Goal: Transaction & Acquisition: Purchase product/service

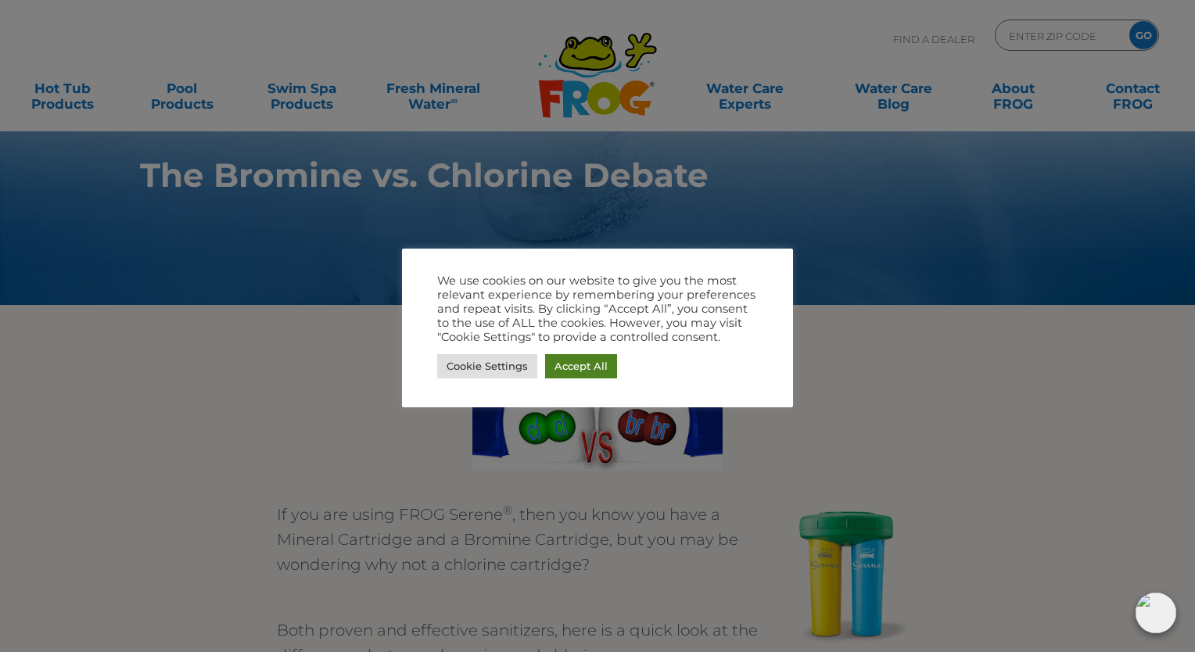
drag, startPoint x: 592, startPoint y: 368, endPoint x: 563, endPoint y: 333, distance: 45.0
click at [592, 368] on link "Accept All" at bounding box center [581, 366] width 72 height 24
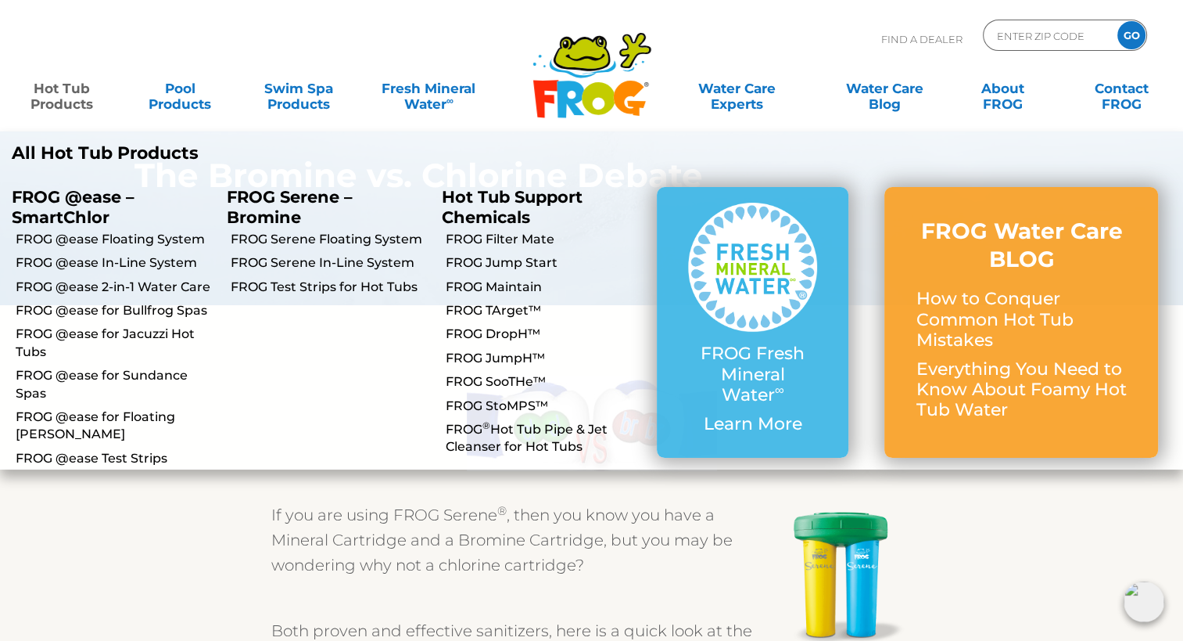
click at [63, 95] on link "Hot Tub Products" at bounding box center [62, 88] width 92 height 31
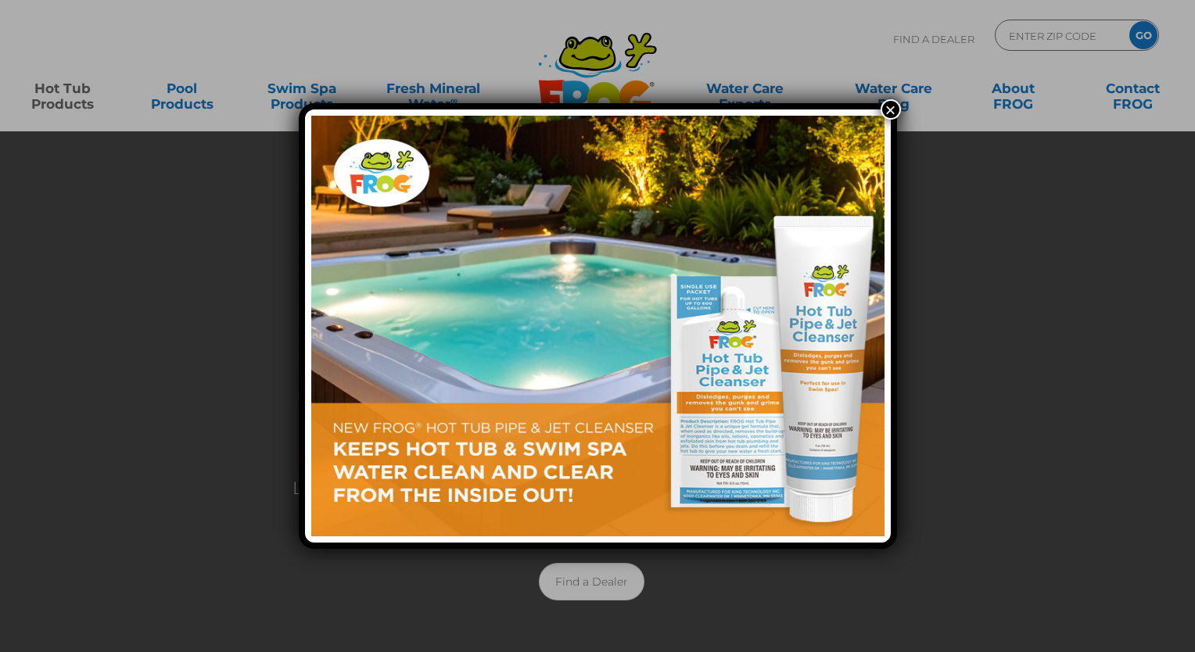
click at [888, 105] on button "×" at bounding box center [891, 109] width 20 height 20
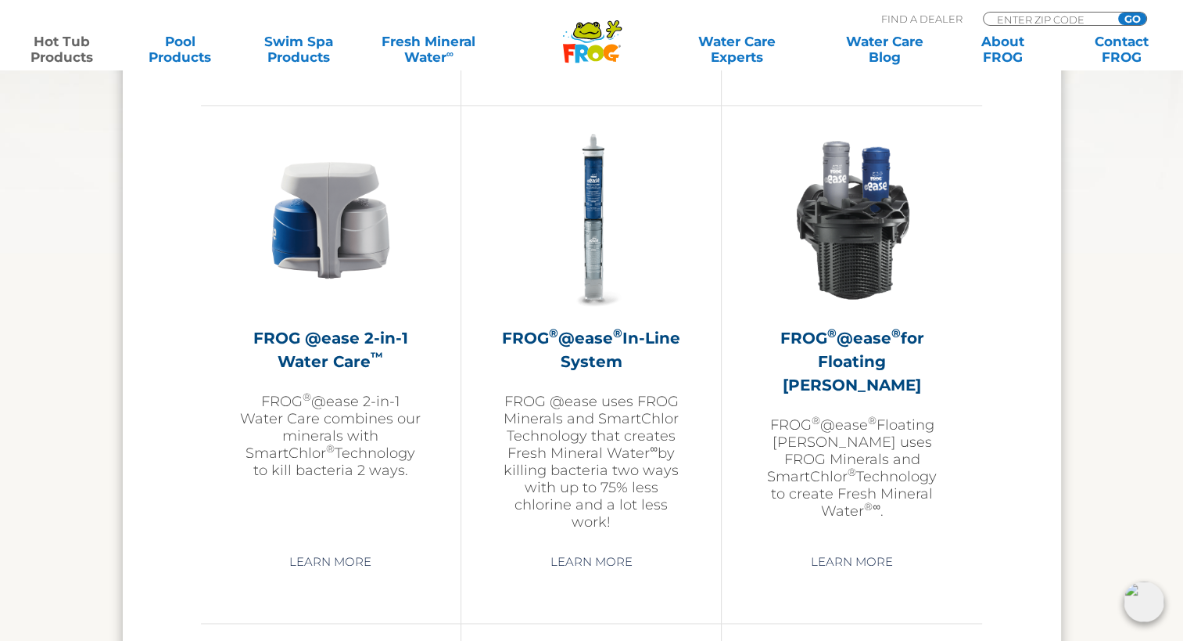
scroll to position [2268, 0]
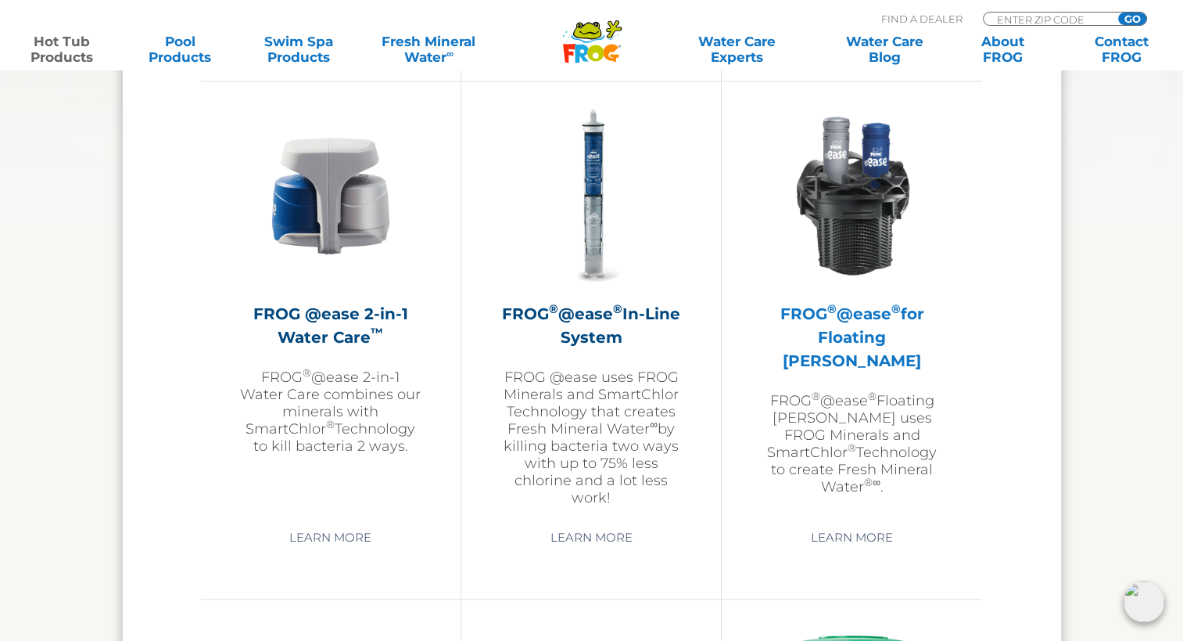
click at [863, 327] on h2 "FROG ® @ease ® for Floating Weir" at bounding box center [852, 337] width 182 height 70
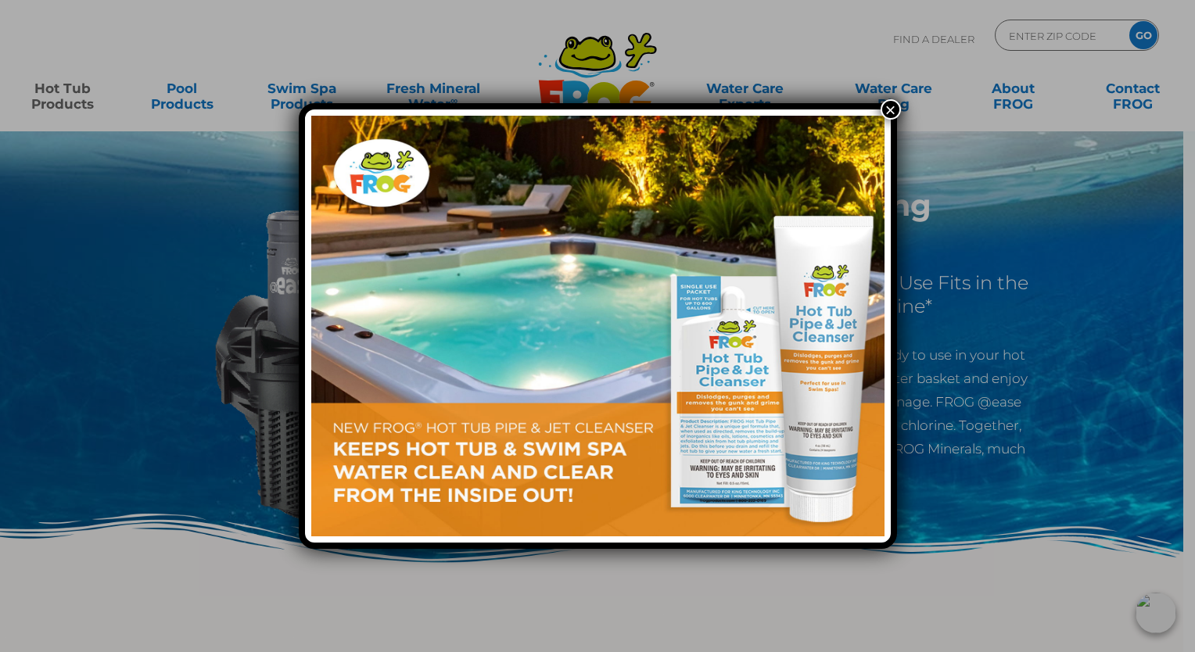
click at [887, 107] on button "×" at bounding box center [891, 109] width 20 height 20
